Goal: Task Accomplishment & Management: Manage account settings

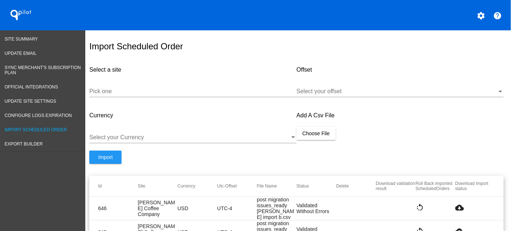
click at [215, 95] on input "Pick one" at bounding box center [192, 91] width 207 height 7
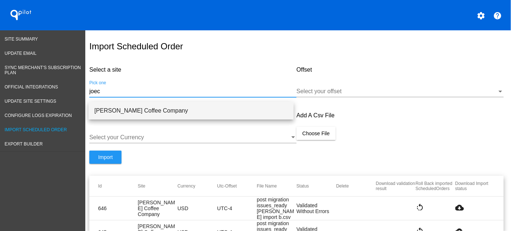
click at [211, 110] on span "[PERSON_NAME] Coffee Company" at bounding box center [190, 111] width 193 height 18
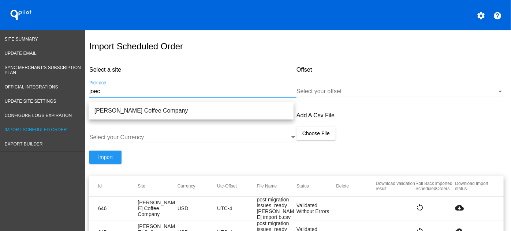
type input "[PERSON_NAME] Coffee Company"
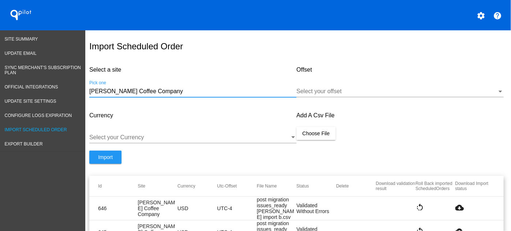
click at [356, 95] on div at bounding box center [396, 91] width 200 height 7
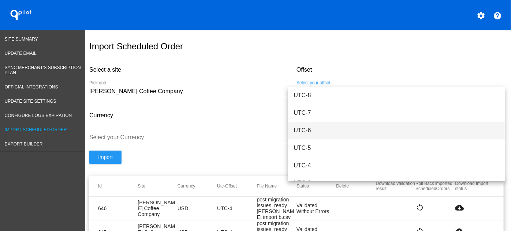
scroll to position [74, 0]
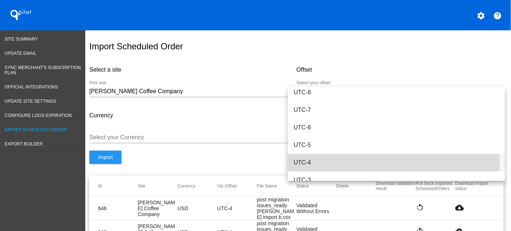
click at [312, 162] on span "UTC-4" at bounding box center [395, 163] width 205 height 18
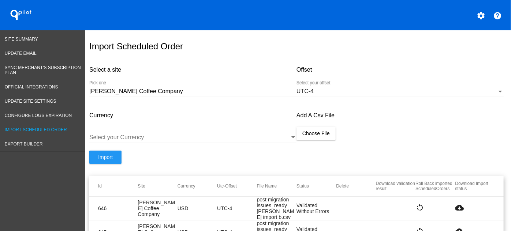
click at [159, 149] on div "Select your Currency" at bounding box center [192, 139] width 207 height 24
click at [157, 141] on div at bounding box center [189, 137] width 200 height 7
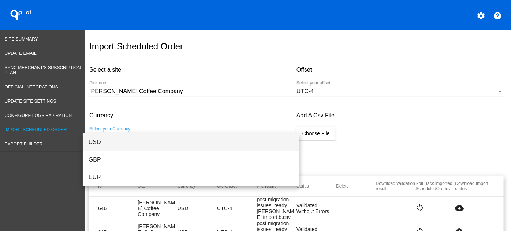
click at [100, 143] on span "USD" at bounding box center [191, 143] width 205 height 18
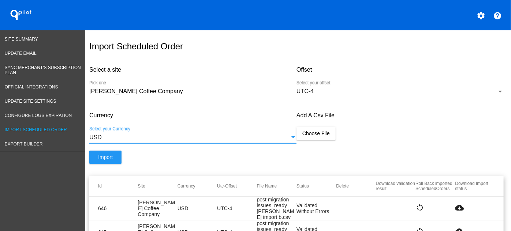
click at [317, 134] on button "Choose File" at bounding box center [315, 133] width 39 height 13
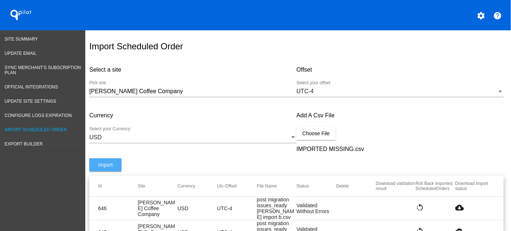
click at [108, 168] on span "Import" at bounding box center [105, 165] width 15 height 6
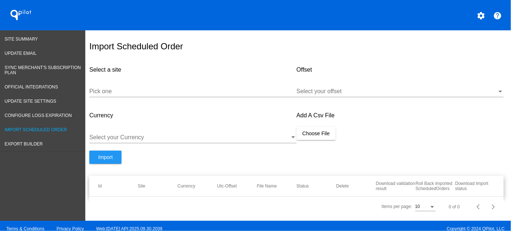
scroll to position [12, 0]
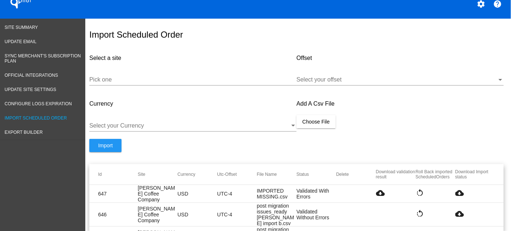
click at [456, 195] on mat-icon "cloud_download" at bounding box center [459, 193] width 9 height 9
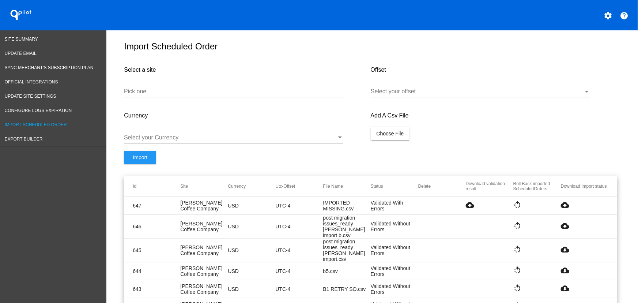
click at [510, 207] on mat-icon "cloud_download" at bounding box center [565, 204] width 9 height 9
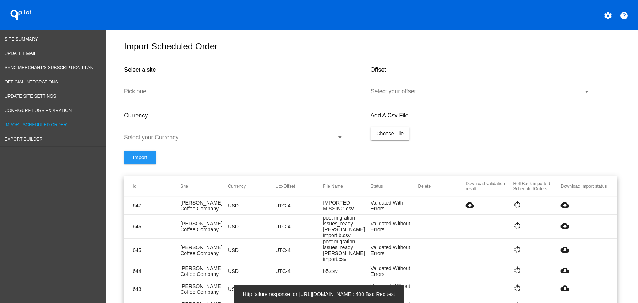
click at [472, 210] on mat-cell "cloud_download" at bounding box center [490, 205] width 48 height 10
click at [469, 209] on mat-icon "cloud_download" at bounding box center [470, 204] width 9 height 9
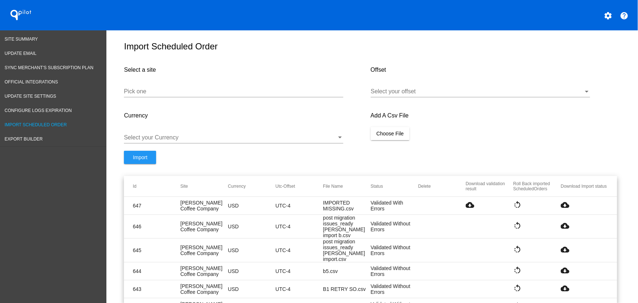
click at [209, 91] on div "Pick one" at bounding box center [233, 89] width 219 height 16
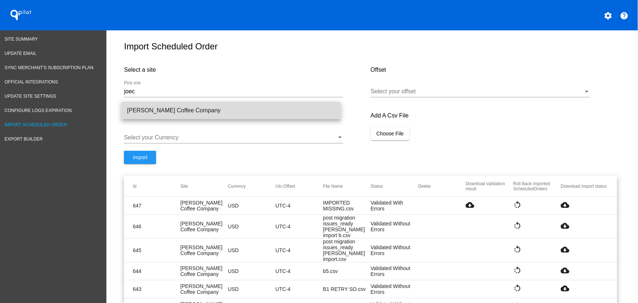
click at [186, 103] on span "[PERSON_NAME] Coffee Company" at bounding box center [231, 111] width 208 height 18
type input "[PERSON_NAME] Coffee Company"
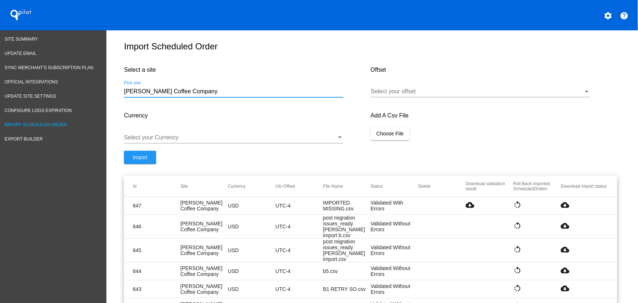
click at [402, 94] on div at bounding box center [477, 91] width 213 height 7
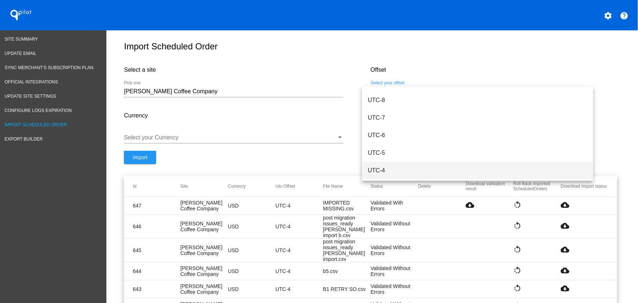
scroll to position [73, 0]
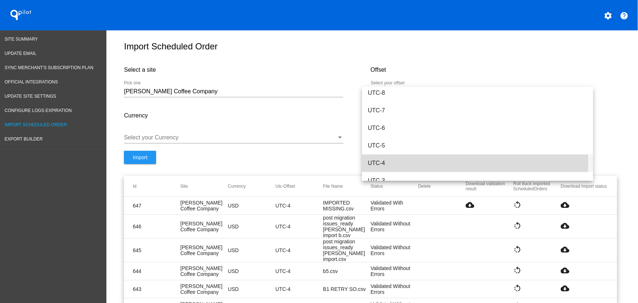
click at [392, 162] on span "UTC-4" at bounding box center [477, 163] width 219 height 18
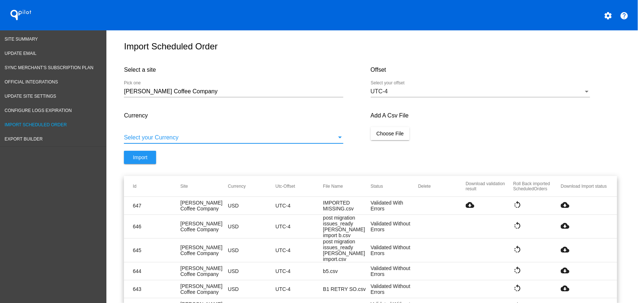
click at [301, 139] on div at bounding box center [230, 137] width 213 height 7
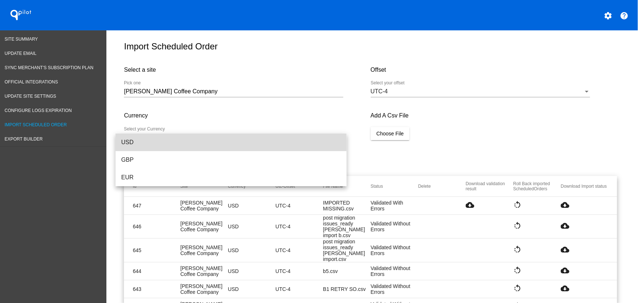
click at [172, 140] on span "USD" at bounding box center [230, 143] width 219 height 18
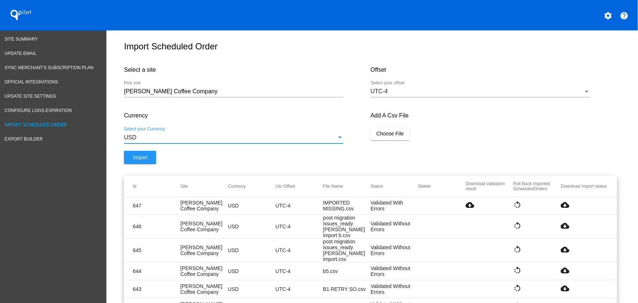
click at [384, 136] on span "Choose File" at bounding box center [390, 134] width 27 height 6
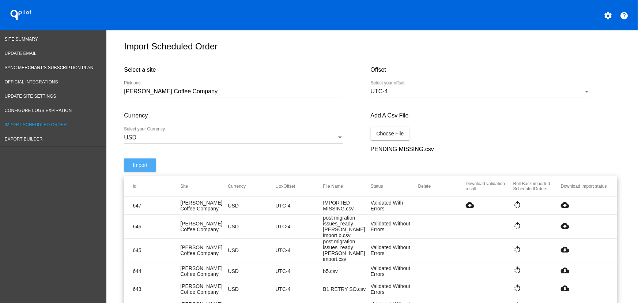
click at [135, 167] on span "Import" at bounding box center [140, 165] width 15 height 6
click at [150, 169] on button "Import" at bounding box center [140, 164] width 32 height 13
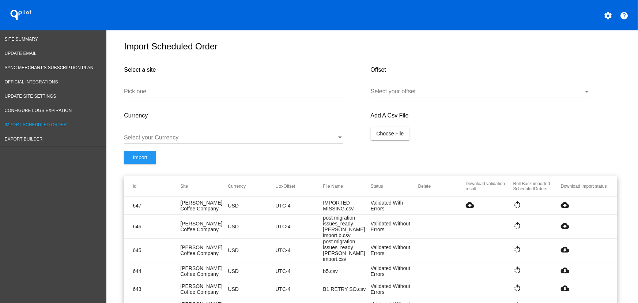
click at [563, 209] on mat-icon "cloud_download" at bounding box center [565, 204] width 9 height 9
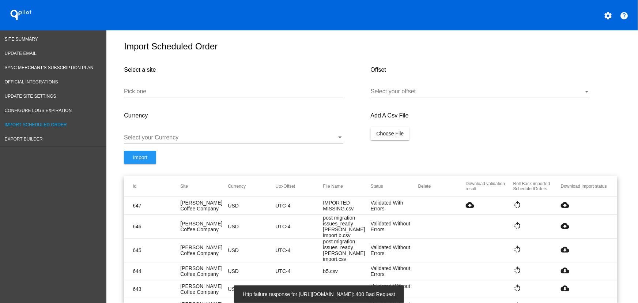
drag, startPoint x: 330, startPoint y: 183, endPoint x: 335, endPoint y: 183, distance: 5.5
click at [330, 182] on mat-header-row "Id Site Currency Utc-Offset File Name Status Delete Download validation result …" at bounding box center [370, 186] width 493 height 21
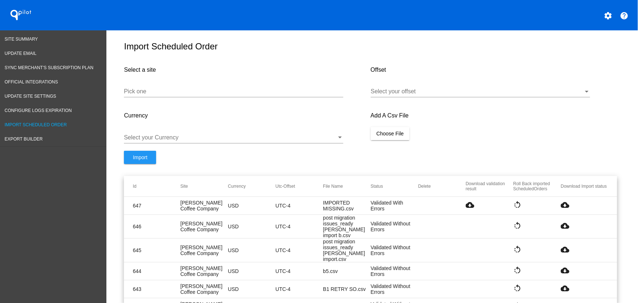
click at [153, 93] on input "Pick one" at bounding box center [233, 91] width 219 height 7
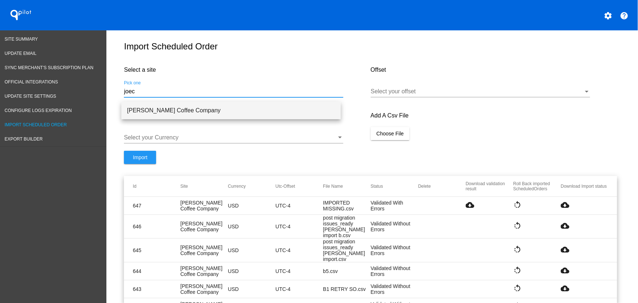
click at [165, 112] on span "[PERSON_NAME] Coffee Company" at bounding box center [231, 111] width 208 height 18
type input "[PERSON_NAME] Coffee Company"
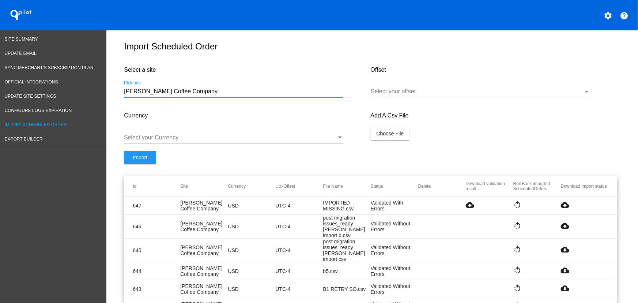
click at [423, 89] on div "Select your offset" at bounding box center [480, 89] width 219 height 16
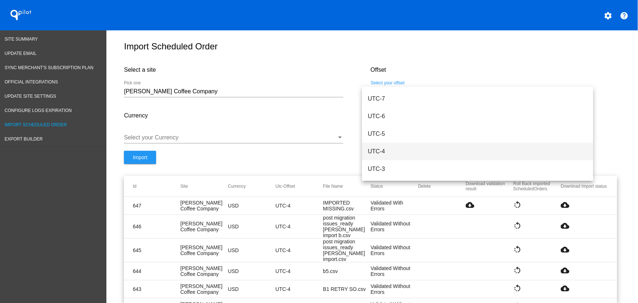
scroll to position [105, 0]
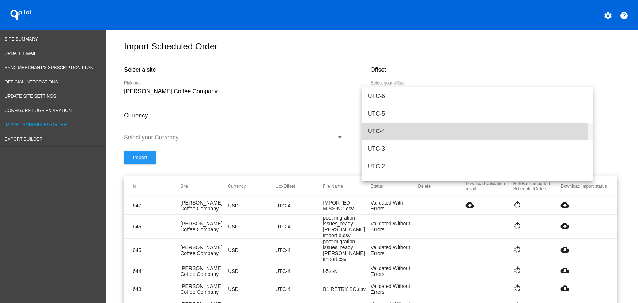
click at [392, 133] on span "UTC-4" at bounding box center [477, 132] width 219 height 18
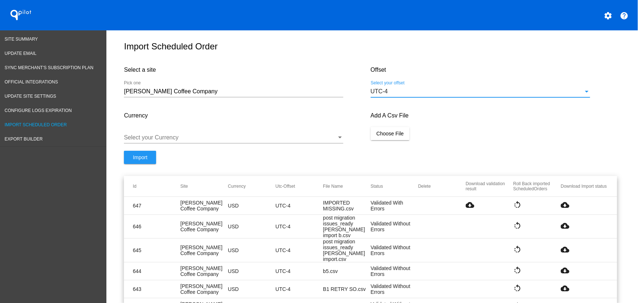
click at [277, 138] on div "Select your Currency" at bounding box center [233, 135] width 219 height 16
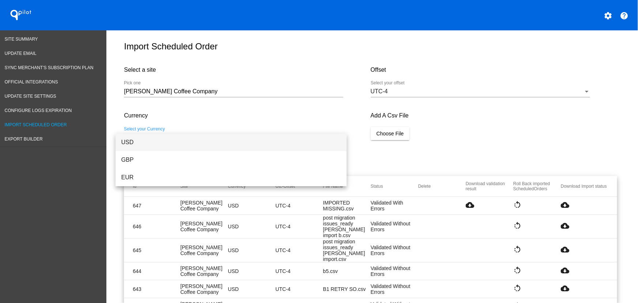
drag, startPoint x: 175, startPoint y: 143, endPoint x: 255, endPoint y: 139, distance: 80.6
click at [174, 143] on span "USD" at bounding box center [230, 143] width 219 height 18
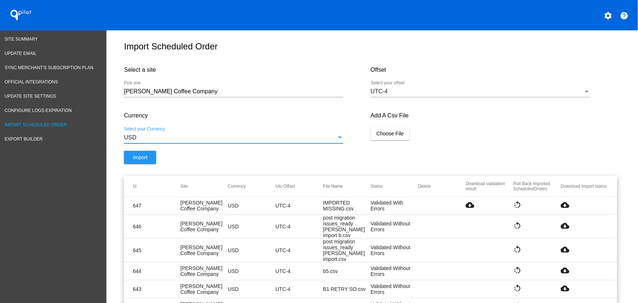
click at [397, 136] on span "Choose File" at bounding box center [390, 134] width 27 height 6
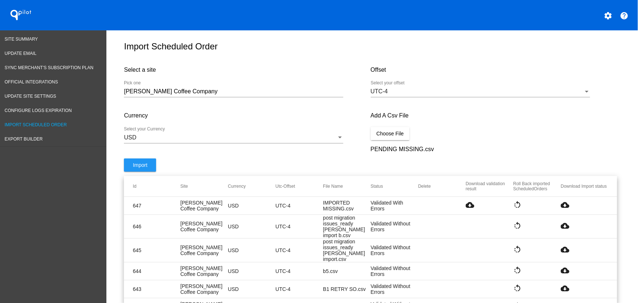
click at [149, 172] on button "Import" at bounding box center [140, 164] width 32 height 13
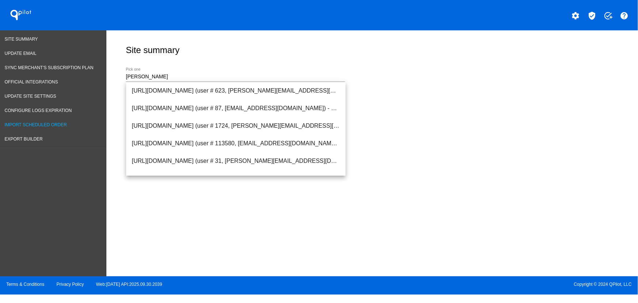
click at [58, 119] on link "Import Scheduled Order" at bounding box center [53, 125] width 106 height 14
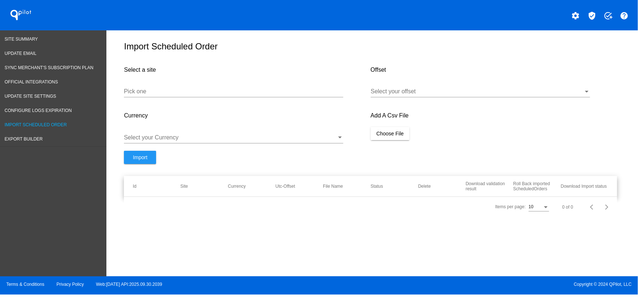
click at [159, 94] on input "Pick one" at bounding box center [233, 91] width 219 height 7
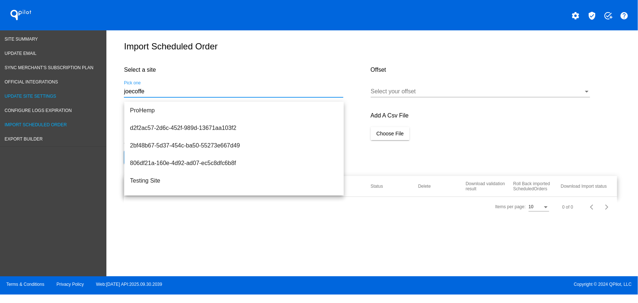
drag, startPoint x: 50, startPoint y: 91, endPoint x: 48, endPoint y: 7, distance: 84.9
click at [48, 90] on div "Site Summary Update Email Sync Merchant's Subscription Plan Official Integratio…" at bounding box center [319, 153] width 638 height 246
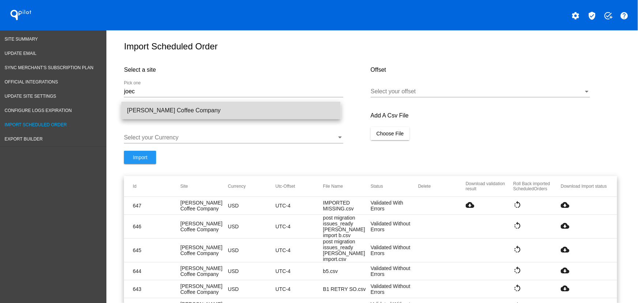
click at [177, 112] on span "Joe Coffee Company" at bounding box center [231, 111] width 208 height 18
type input "Joe Coffee Company"
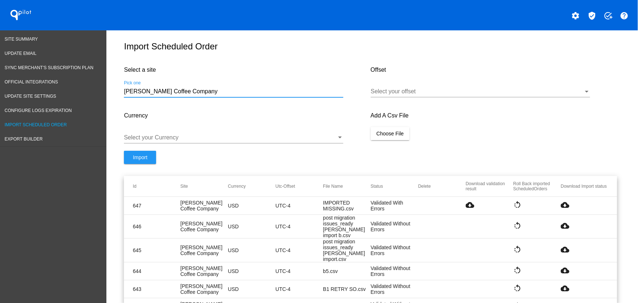
click at [395, 97] on div at bounding box center [480, 97] width 219 height 0
click at [395, 97] on div "Select your offset" at bounding box center [480, 89] width 219 height 16
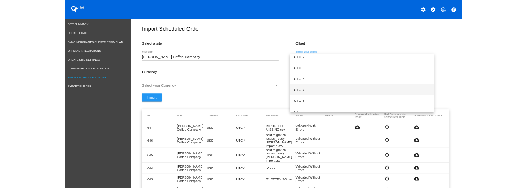
scroll to position [92, 0]
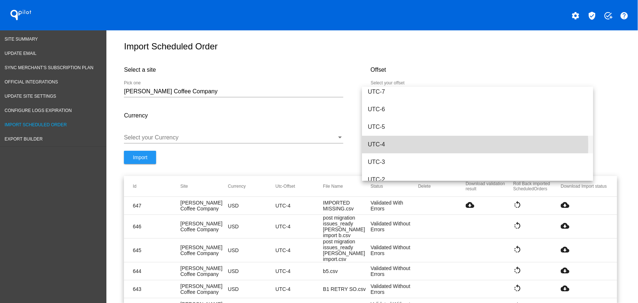
click at [382, 145] on span "UTC-4" at bounding box center [477, 145] width 219 height 18
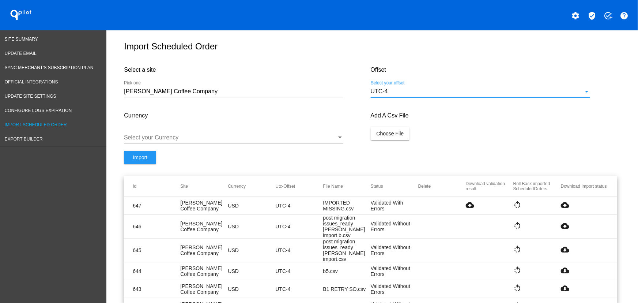
click at [279, 143] on div "Select your Currency" at bounding box center [233, 135] width 219 height 16
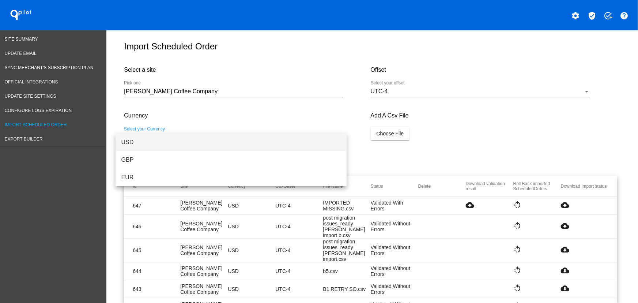
click at [206, 144] on span "USD" at bounding box center [230, 143] width 219 height 18
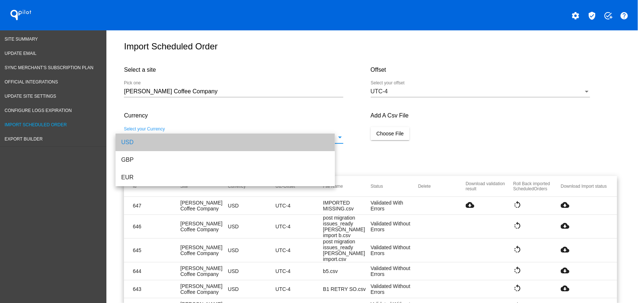
click at [396, 130] on div "Add A Csv File Choose File" at bounding box center [494, 128] width 247 height 46
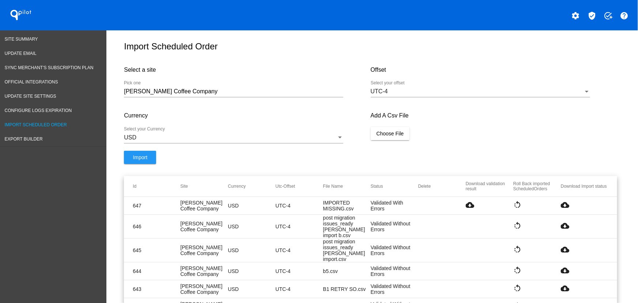
click at [395, 133] on button "Choose File" at bounding box center [390, 133] width 39 height 13
click at [139, 164] on button "Import" at bounding box center [140, 164] width 32 height 13
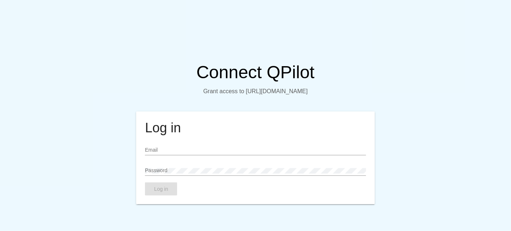
type input "[EMAIL_ADDRESS][DOMAIN_NAME]"
click at [159, 192] on span "Log in" at bounding box center [161, 189] width 14 height 6
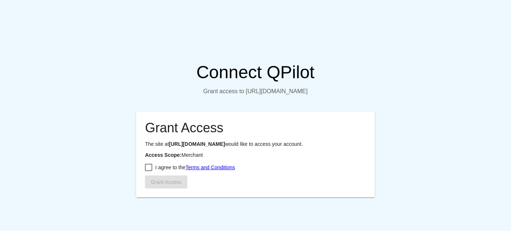
click at [148, 172] on label "I agree to the Terms and Conditions" at bounding box center [190, 167] width 90 height 9
click at [148, 172] on input "I agree to the Terms and Conditions" at bounding box center [148, 171] width 0 height 0
checkbox input "true"
click at [154, 187] on button "Grant Access" at bounding box center [166, 182] width 42 height 13
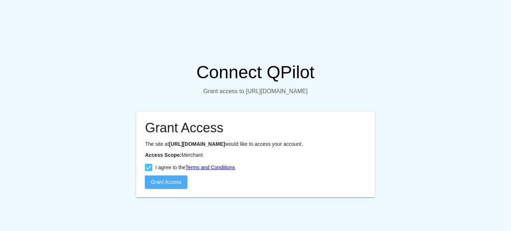
click at [154, 187] on button "Grant Access" at bounding box center [166, 182] width 42 height 13
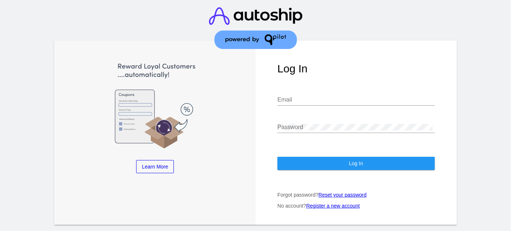
type input "[EMAIL_ADDRESS][DOMAIN_NAME]"
click at [304, 157] on button "Log In" at bounding box center [355, 163] width 157 height 13
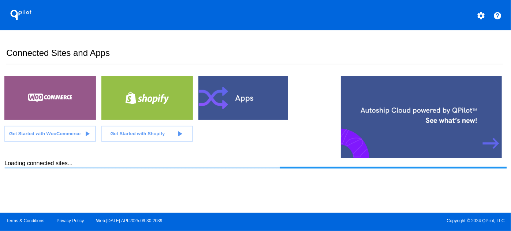
click at [391, 59] on h2 "Connected Sites and Apps" at bounding box center [254, 56] width 496 height 16
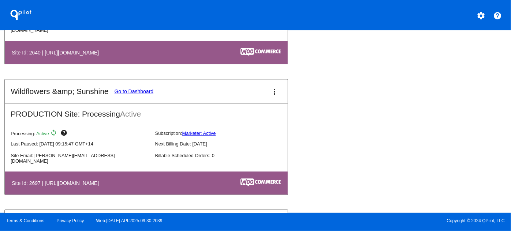
scroll to position [2240, 0]
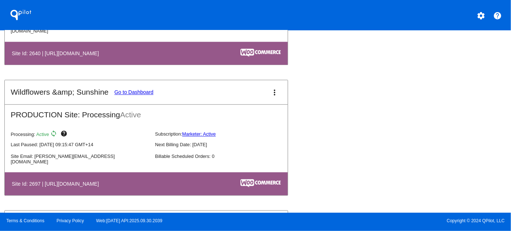
click at [271, 89] on button "more_vert" at bounding box center [274, 92] width 15 height 15
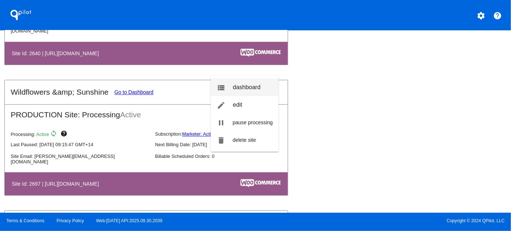
click at [254, 93] on link "view_list dashboard" at bounding box center [245, 88] width 68 height 18
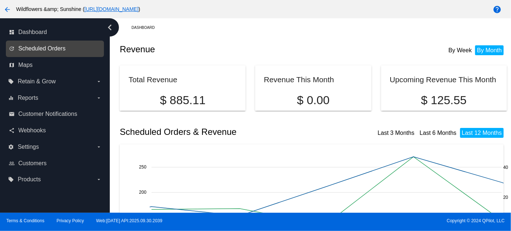
click at [48, 50] on span "Scheduled Orders" at bounding box center [41, 48] width 47 height 7
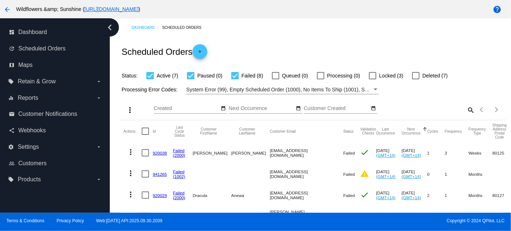
click at [158, 155] on link "920038" at bounding box center [160, 153] width 14 height 5
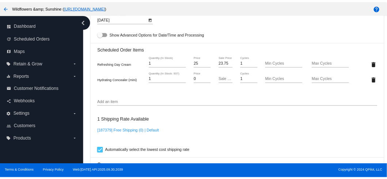
scroll to position [529, 0]
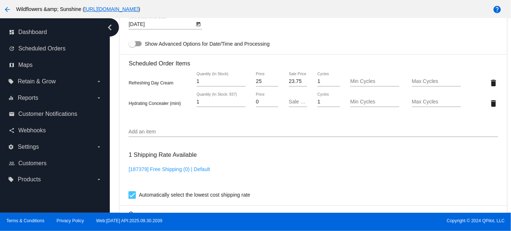
click at [234, 117] on div "Refreshing Day Cream 1 Quantity (In Stock) 25 Price 23.75 Sale Price 1 Cycles M…" at bounding box center [312, 93] width 369 height 52
click at [176, 92] on div "Refreshing Day Cream 1 Quantity (In Stock) 25 Price 23.75 Sale Price 1 Cycles M…" at bounding box center [312, 82] width 369 height 21
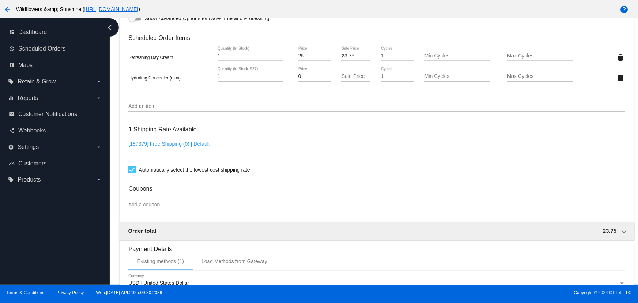
scroll to position [513, 0]
